Goal: Task Accomplishment & Management: Manage account settings

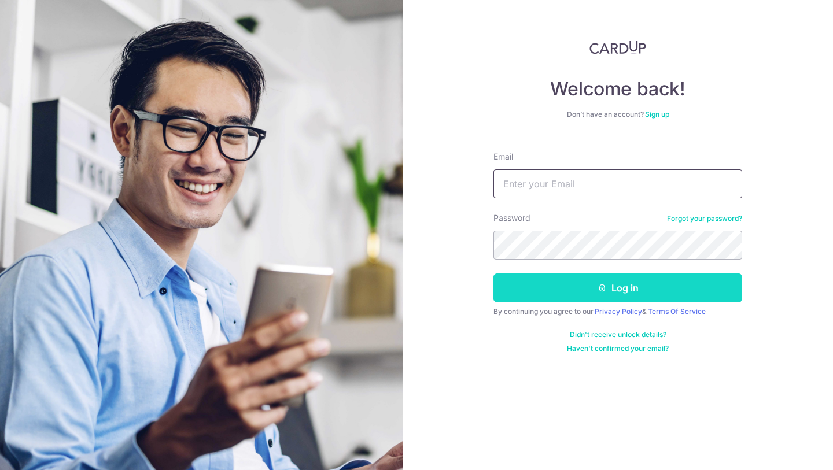
type input "G-w-r@hotmail.com"
click at [620, 282] on button "Log in" at bounding box center [617, 287] width 249 height 29
